Goal: Task Accomplishment & Management: Manage account settings

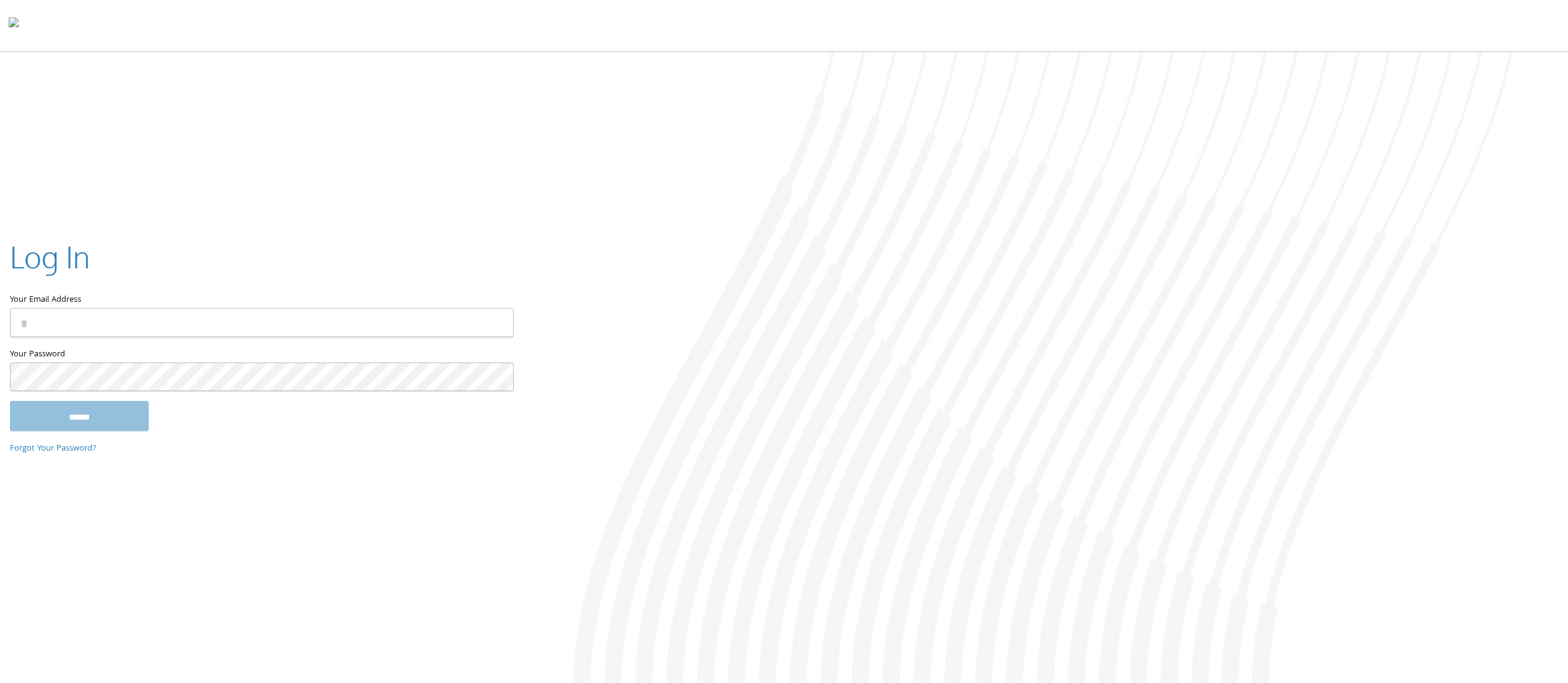
click at [201, 310] on input "Your Email Address" at bounding box center [262, 323] width 504 height 29
type input "**********"
click at [89, 410] on input "******" at bounding box center [80, 416] width 139 height 30
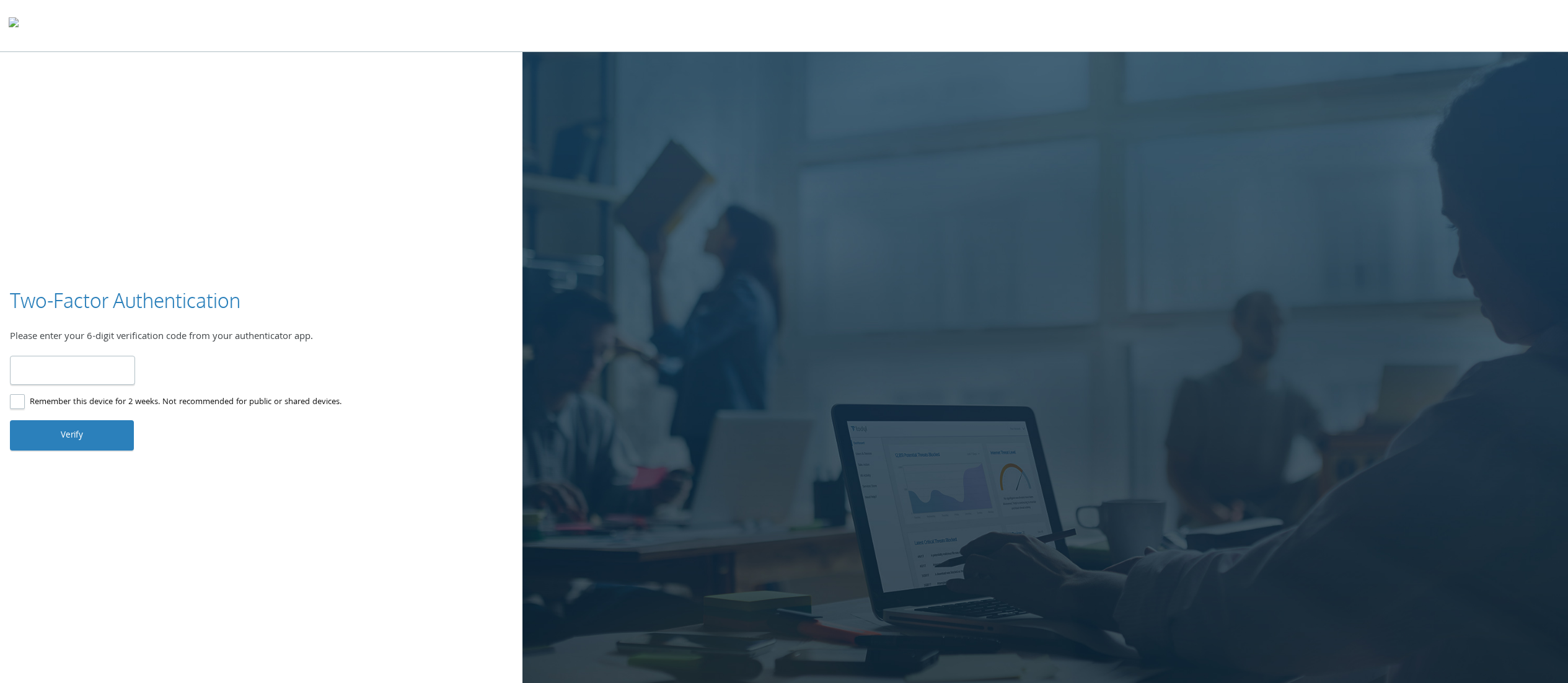
type input "******"
